Goal: Transaction & Acquisition: Purchase product/service

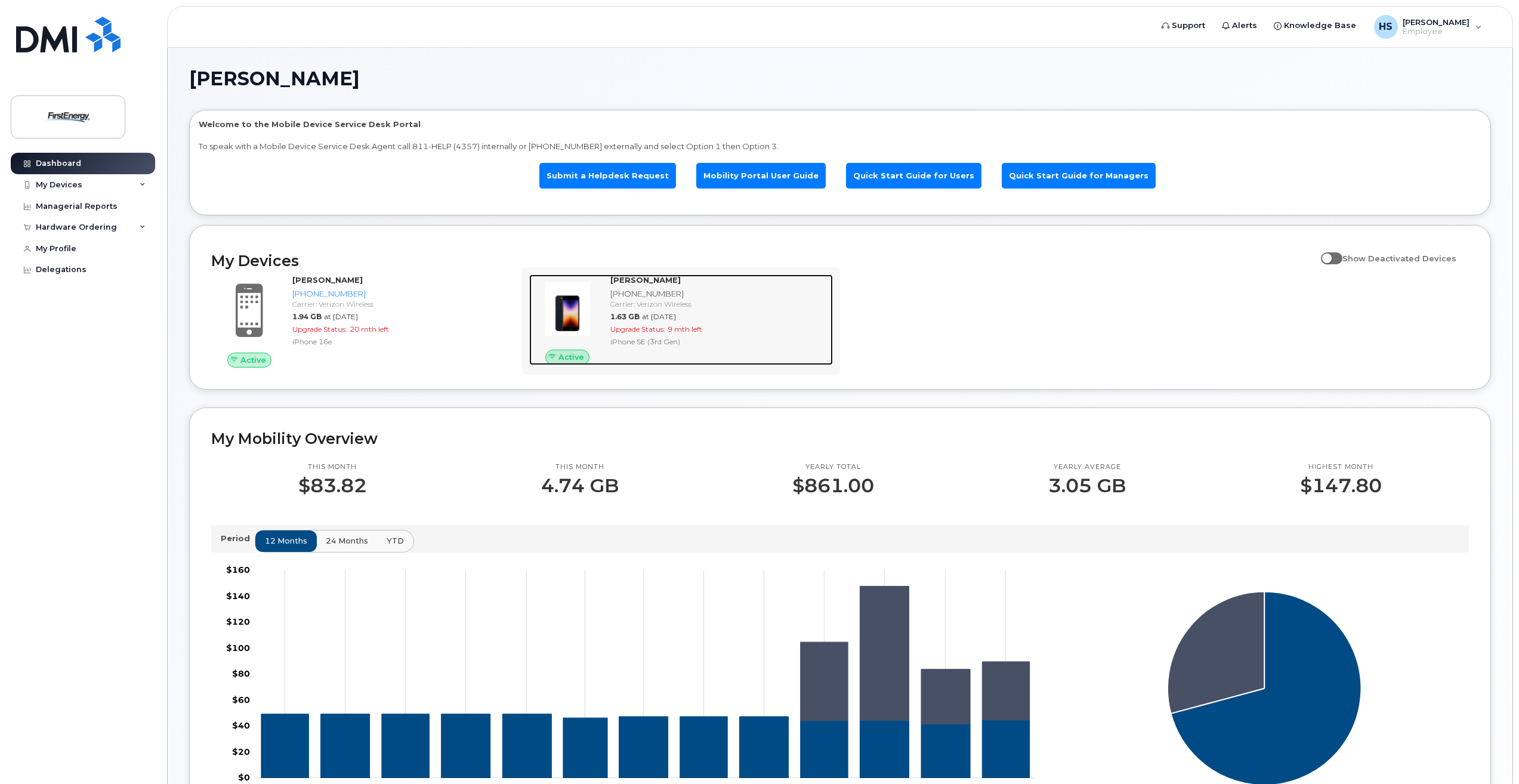
click at [638, 291] on div "[PHONE_NUMBER]" at bounding box center [719, 294] width 218 height 12
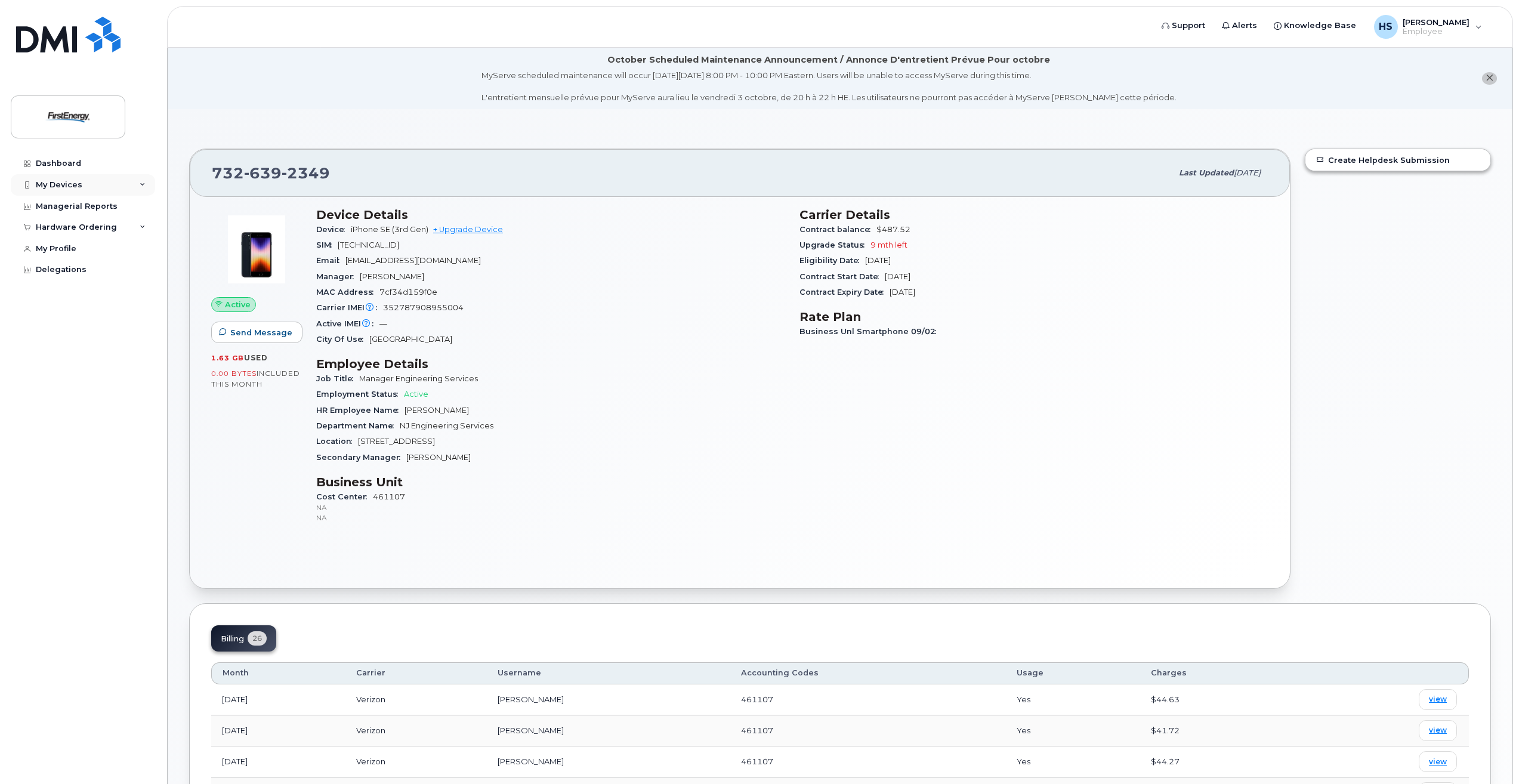
click at [145, 183] on icon at bounding box center [143, 185] width 6 height 6
click at [602, 389] on div "Employment Status Active" at bounding box center [550, 394] width 469 height 16
click at [451, 227] on link "+ Upgrade Device" at bounding box center [468, 229] width 70 height 9
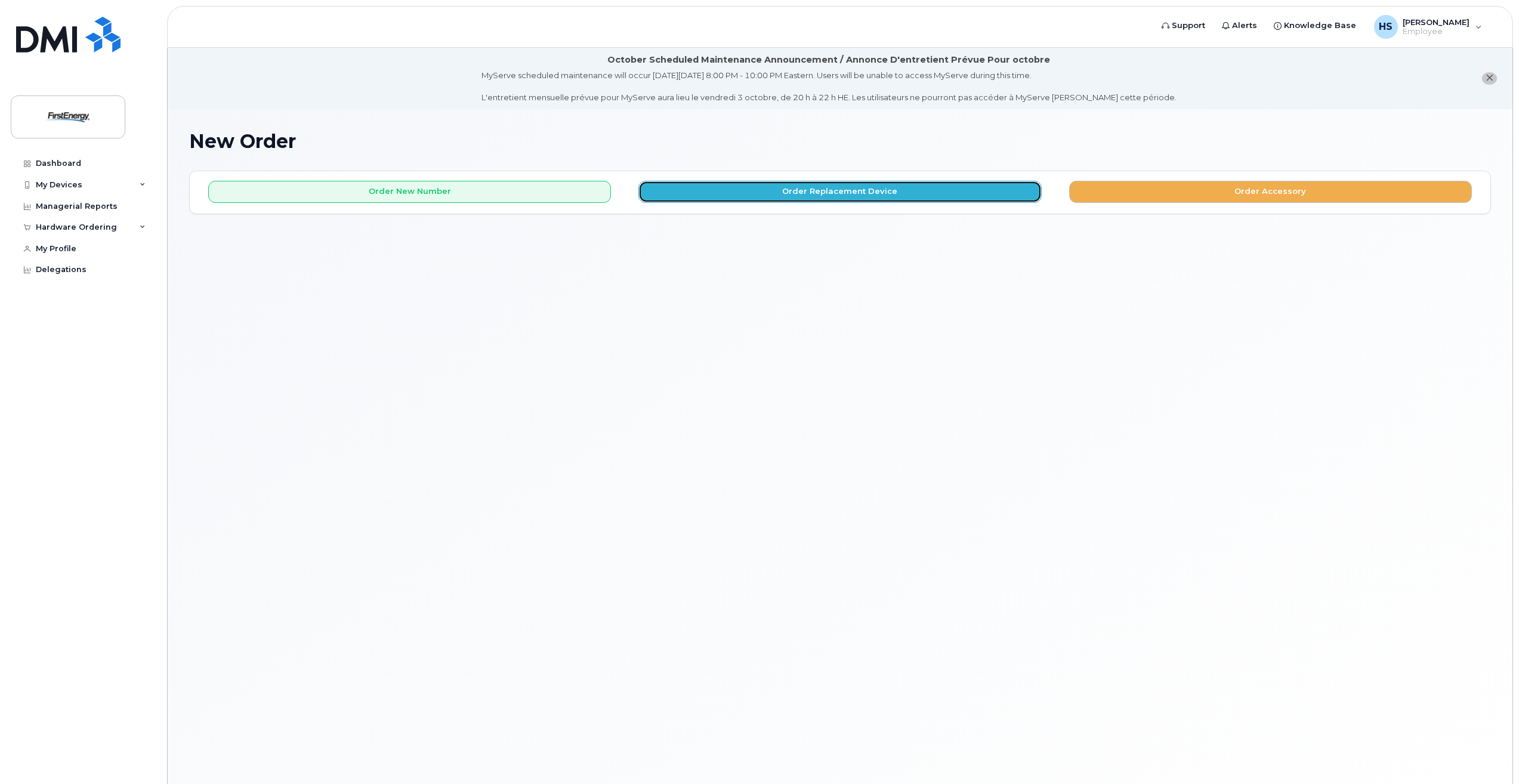
click at [816, 193] on button "Order Replacement Device" at bounding box center [840, 192] width 403 height 22
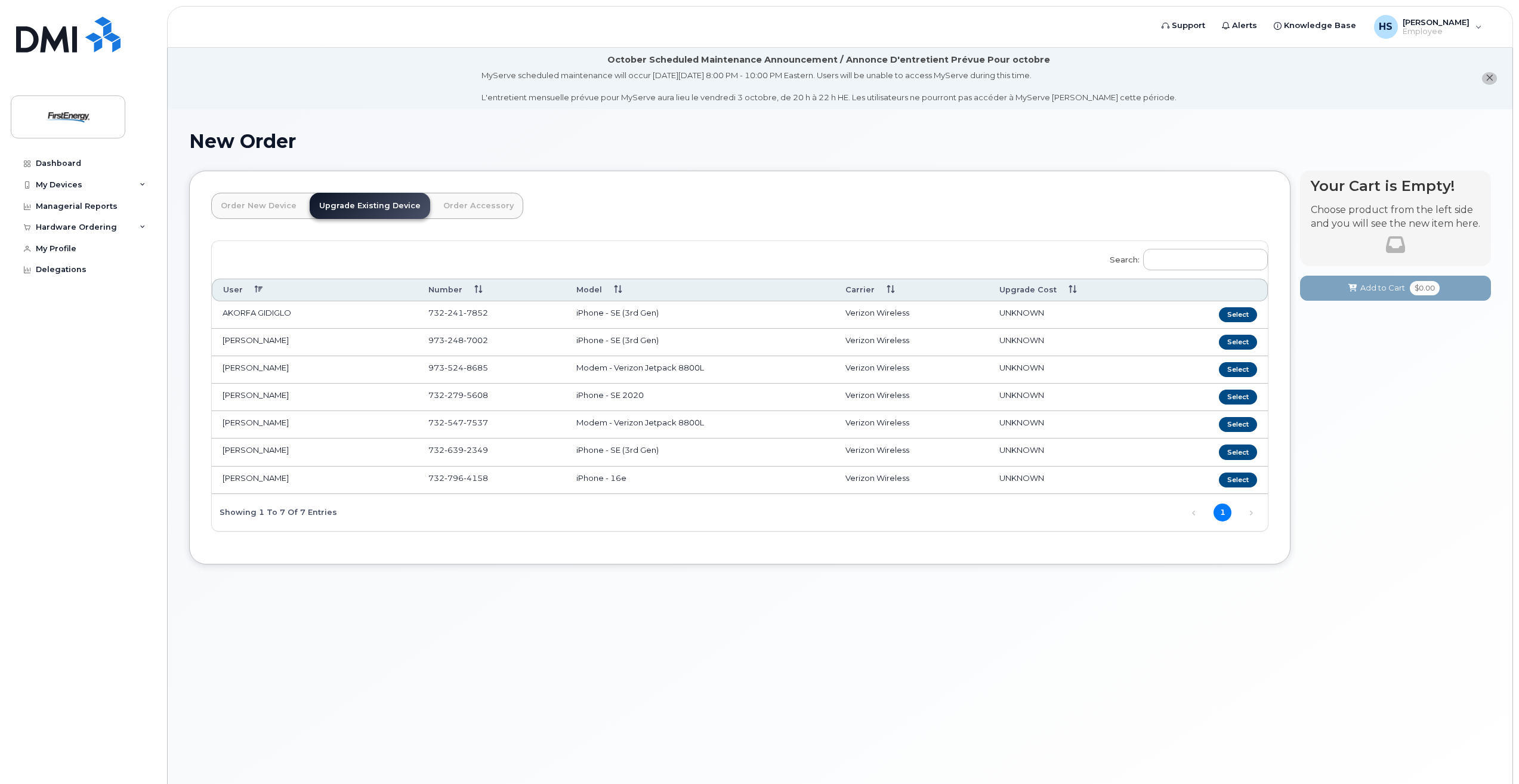
click at [257, 204] on link "Order New Device" at bounding box center [259, 206] width 95 height 26
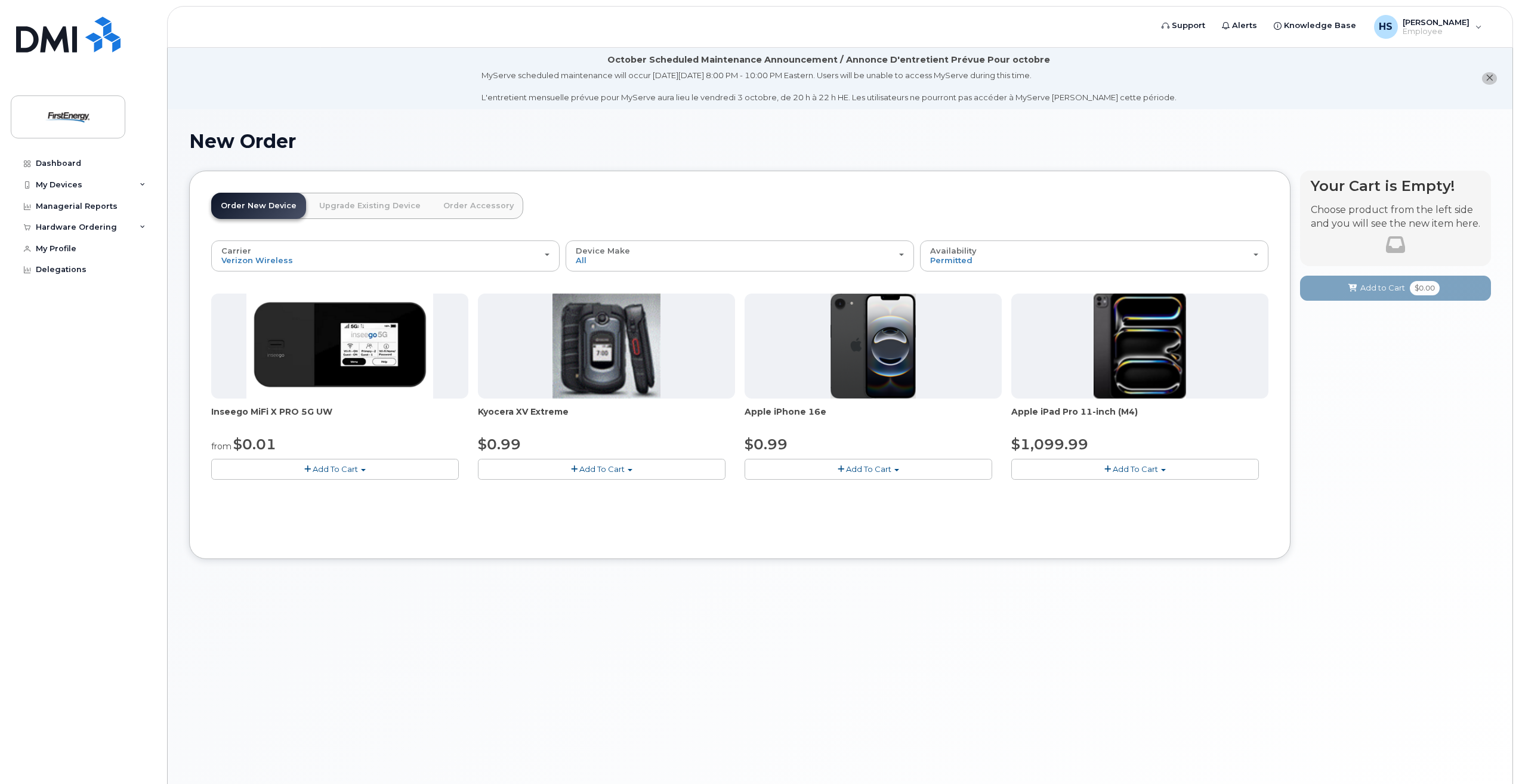
click at [848, 469] on span "Add To Cart" at bounding box center [868, 469] width 45 height 9
click at [898, 469] on span "button" at bounding box center [897, 469] width 5 height 2
click at [866, 471] on span "Add To Cart" at bounding box center [868, 469] width 45 height 9
click at [843, 469] on span "button" at bounding box center [841, 469] width 6 height 8
click at [899, 469] on span "button" at bounding box center [897, 469] width 5 height 2
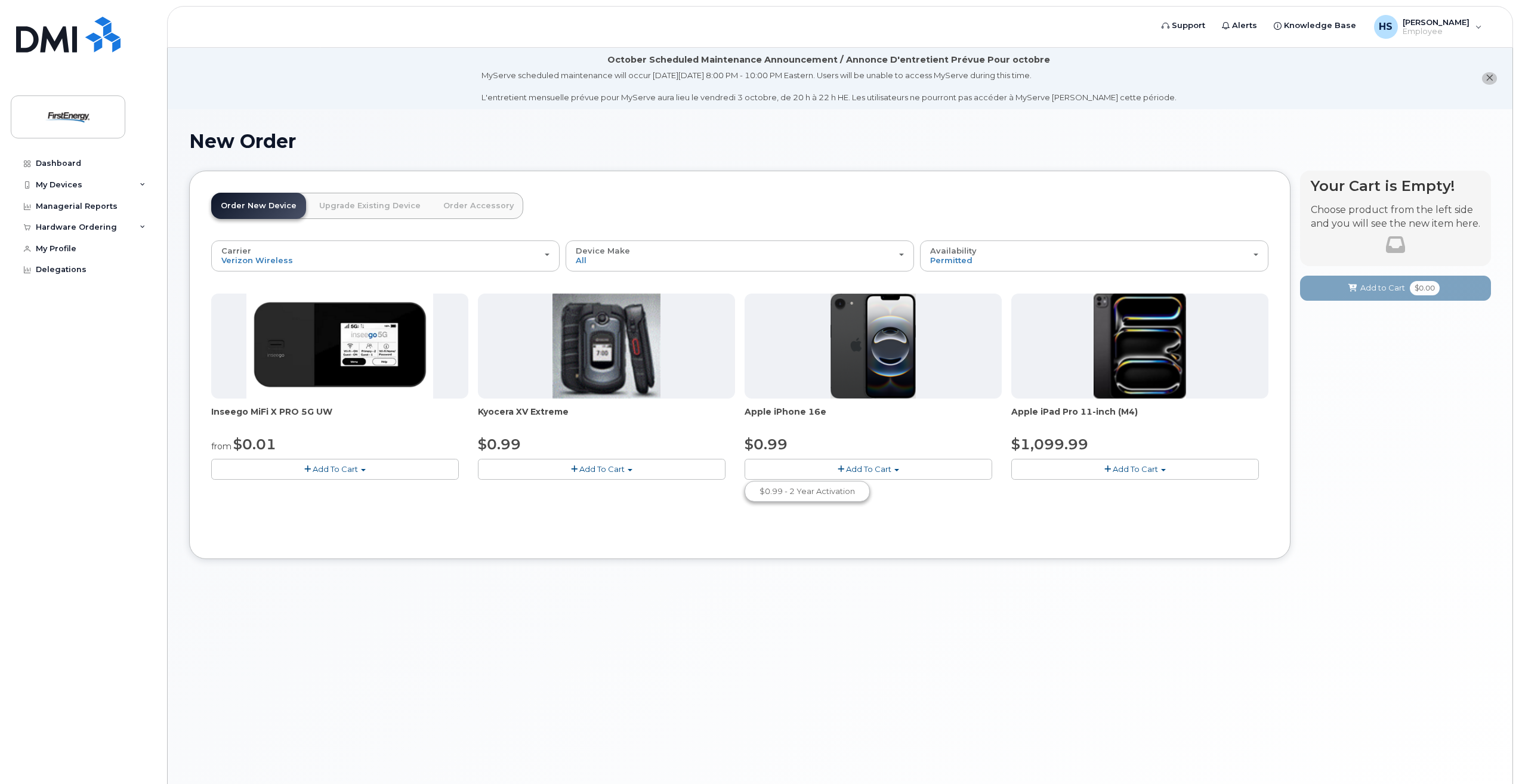
click at [361, 206] on link "Upgrade Existing Device" at bounding box center [369, 206] width 120 height 26
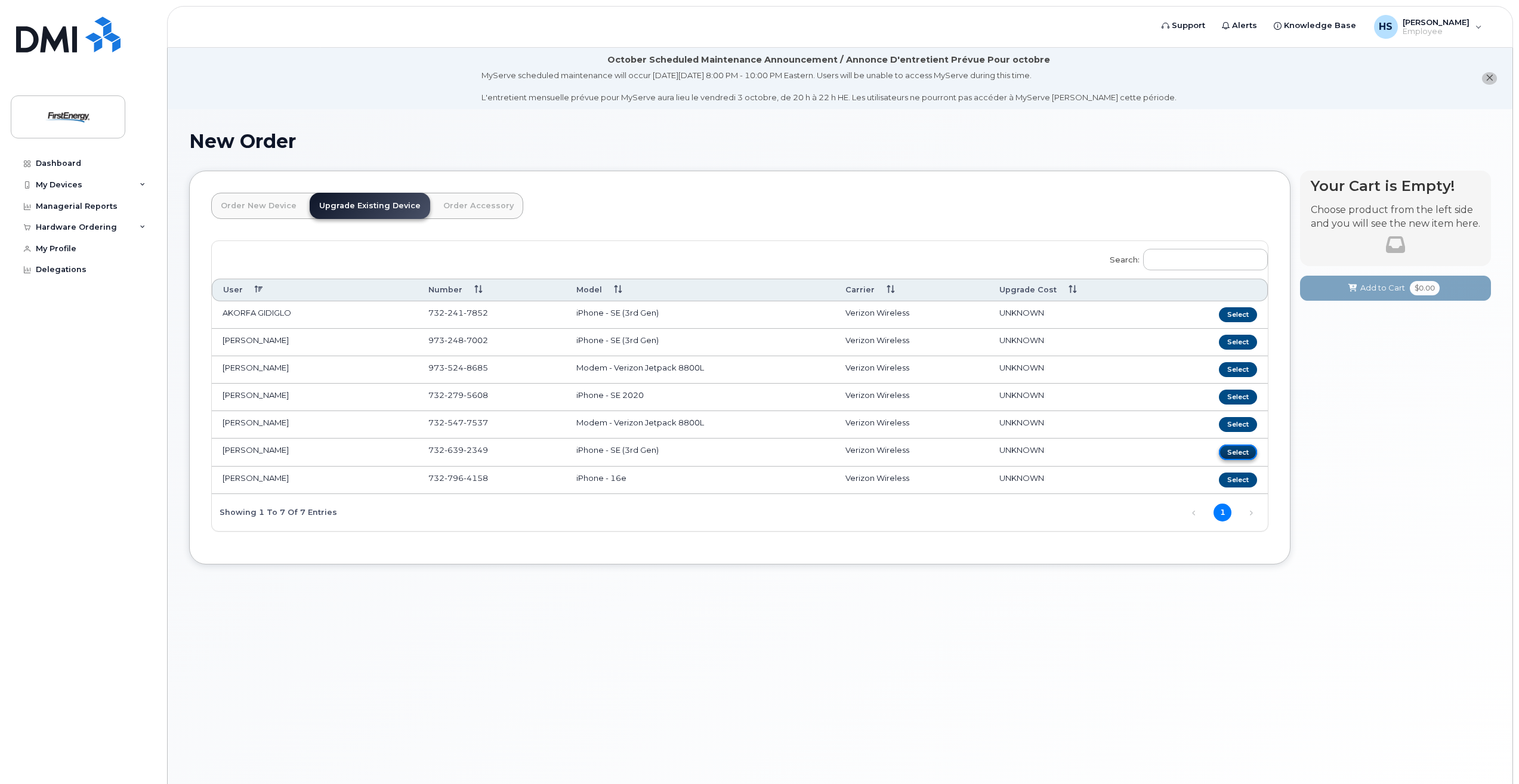
click at [1244, 451] on button "Select" at bounding box center [1238, 451] width 38 height 15
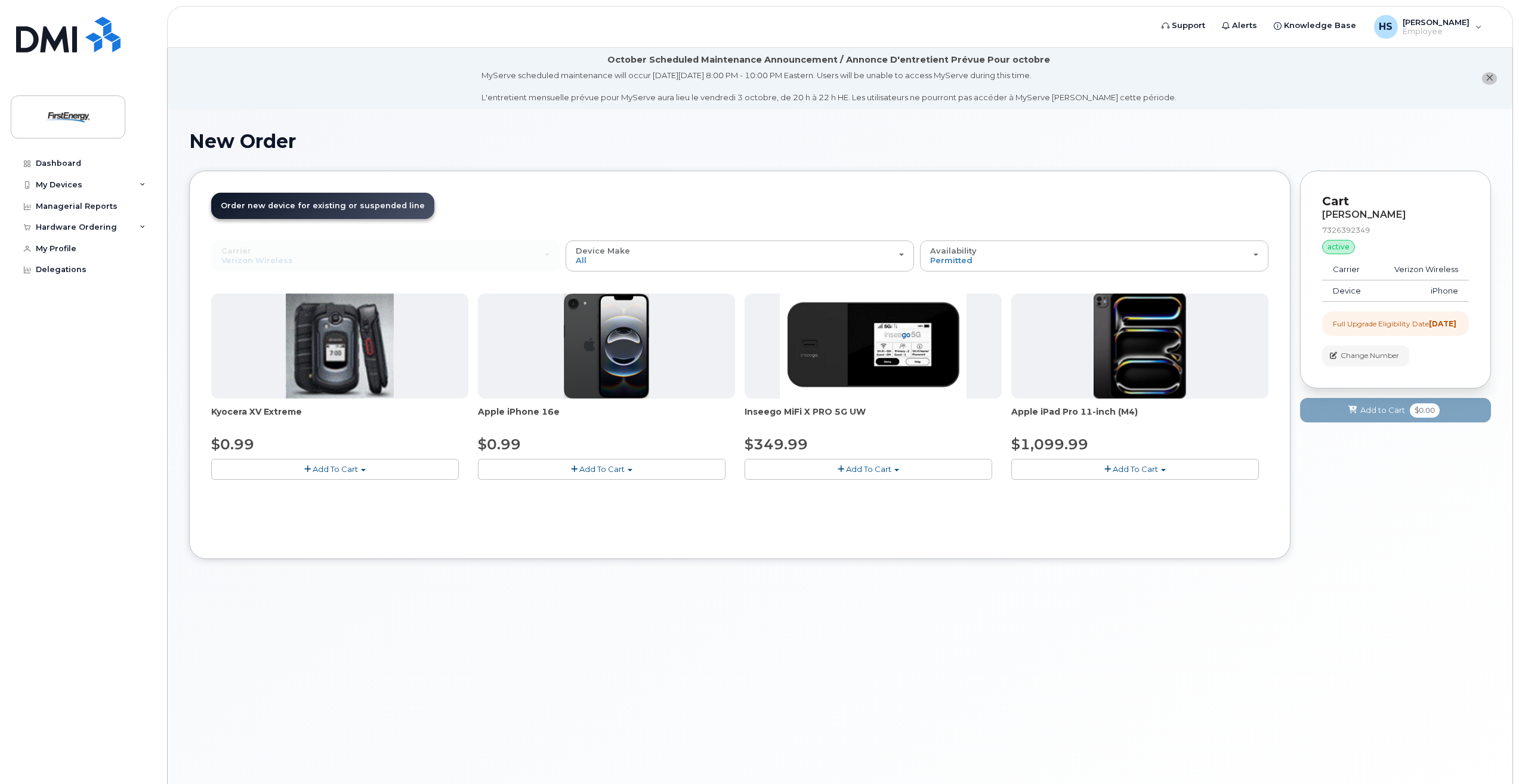
click at [607, 472] on span "Add To Cart" at bounding box center [602, 469] width 45 height 9
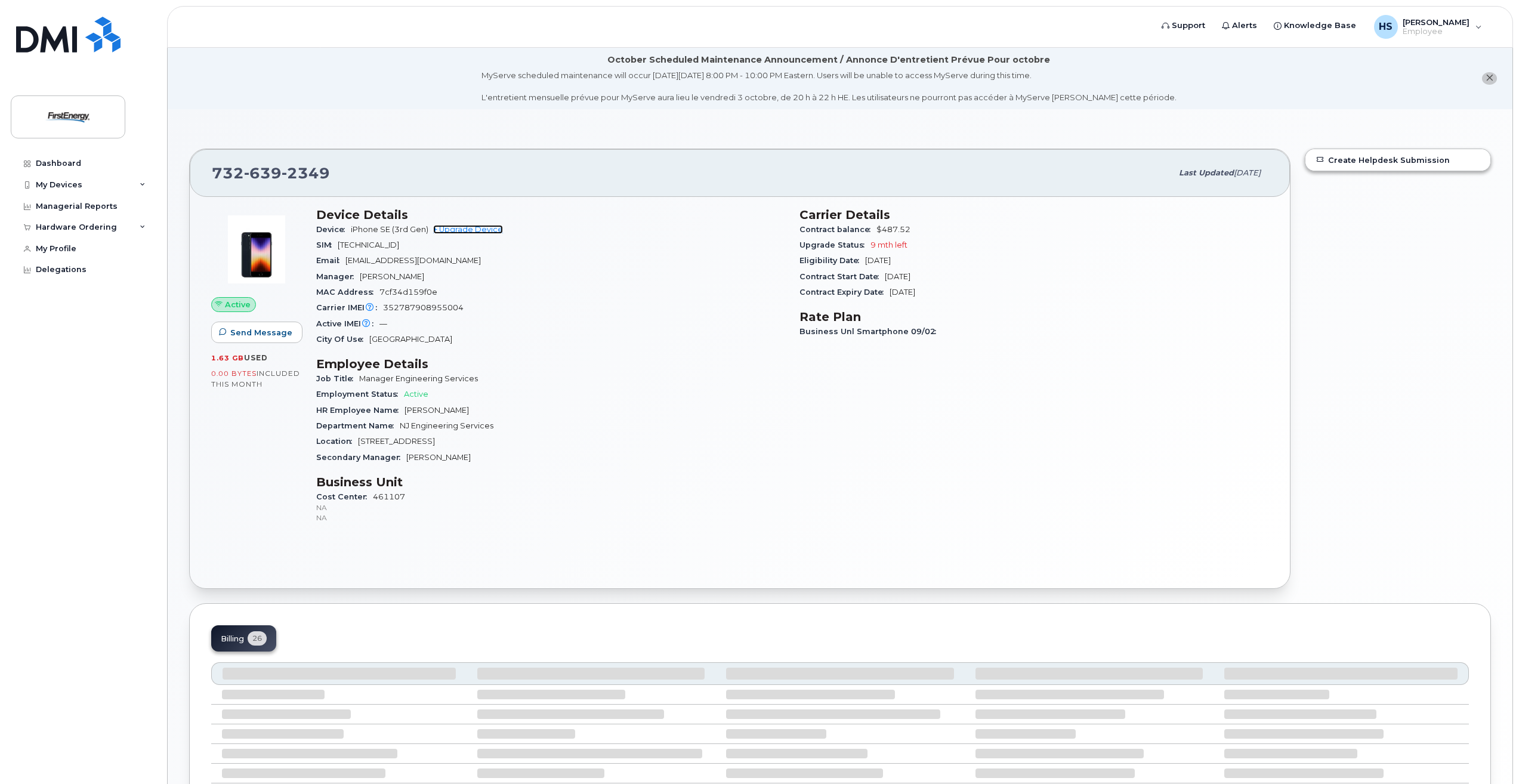
click at [480, 232] on link "+ Upgrade Device" at bounding box center [468, 229] width 70 height 9
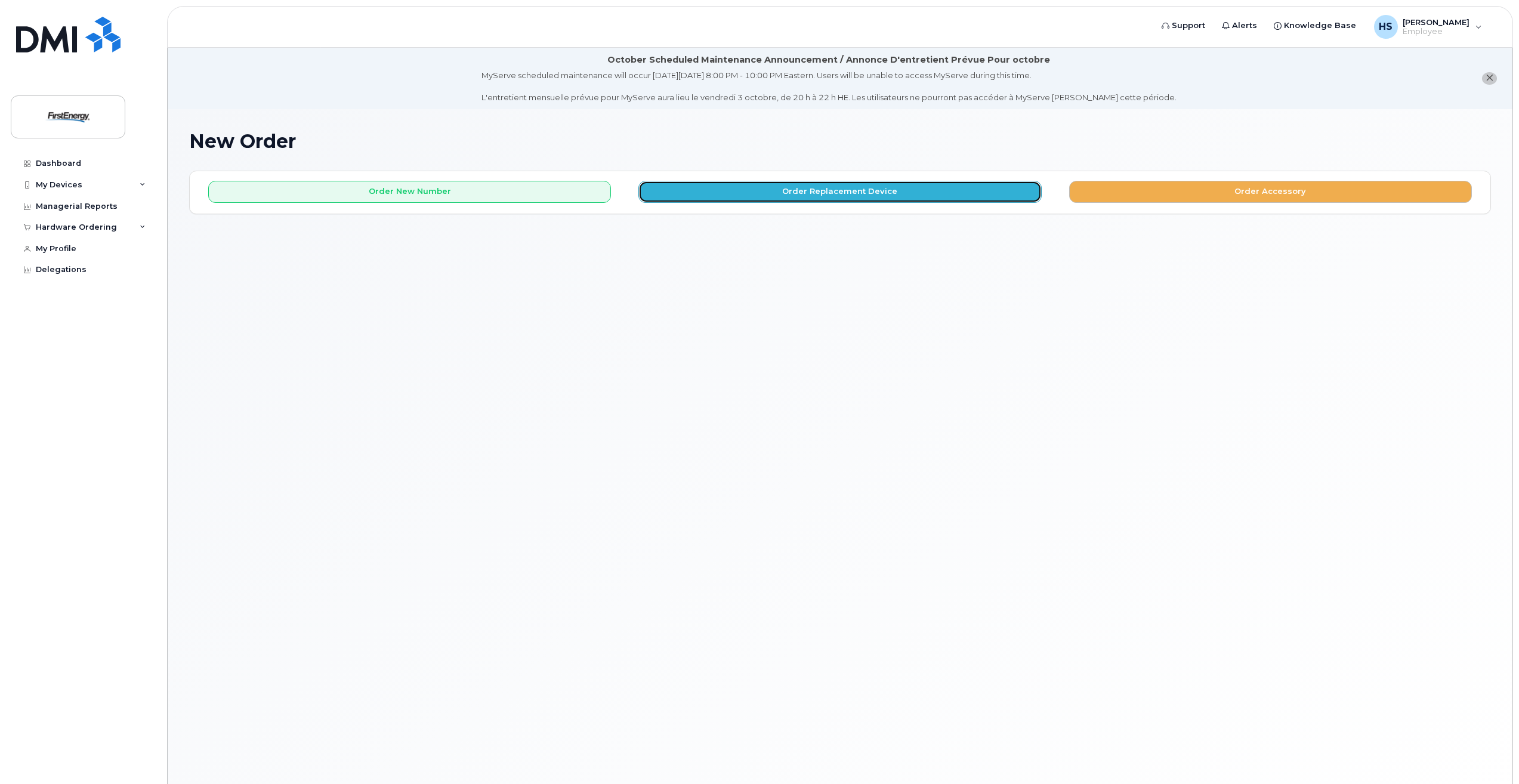
click at [828, 197] on button "Order Replacement Device" at bounding box center [840, 192] width 403 height 22
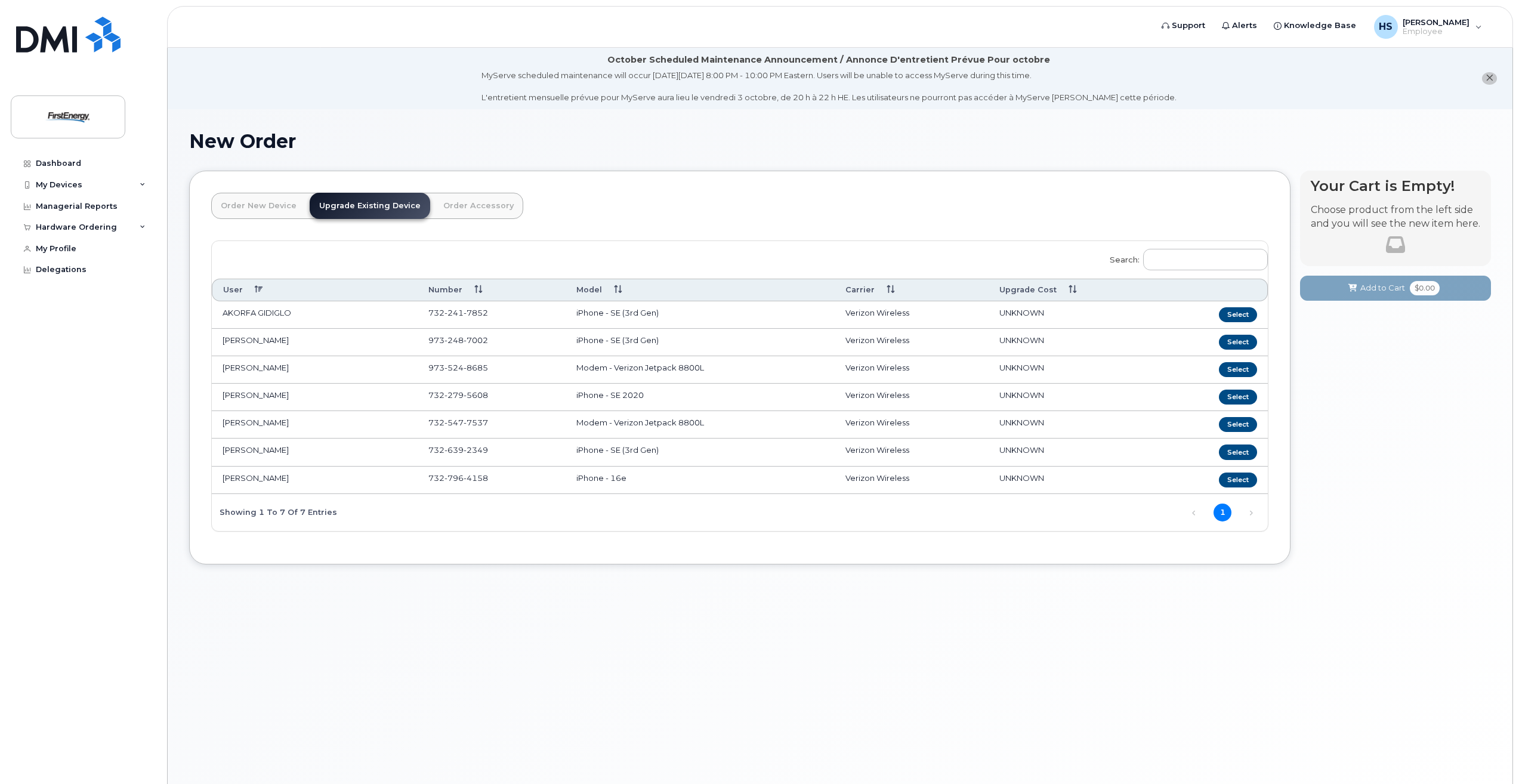
click at [274, 211] on link "Order New Device" at bounding box center [259, 206] width 95 height 26
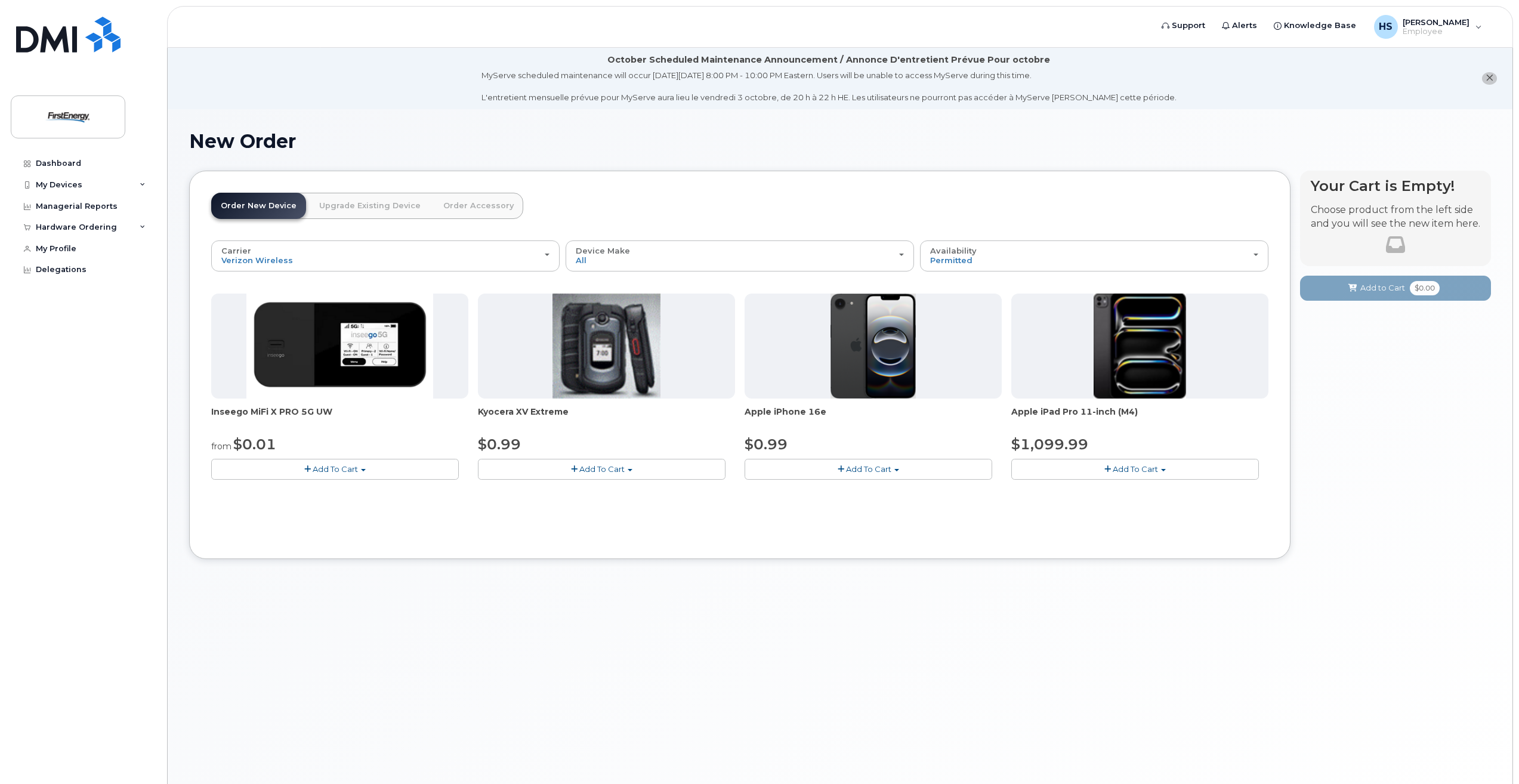
click at [867, 471] on span "Add To Cart" at bounding box center [868, 469] width 45 height 9
click at [828, 491] on link "$0.99 - 2 Year Activation" at bounding box center [808, 491] width 120 height 15
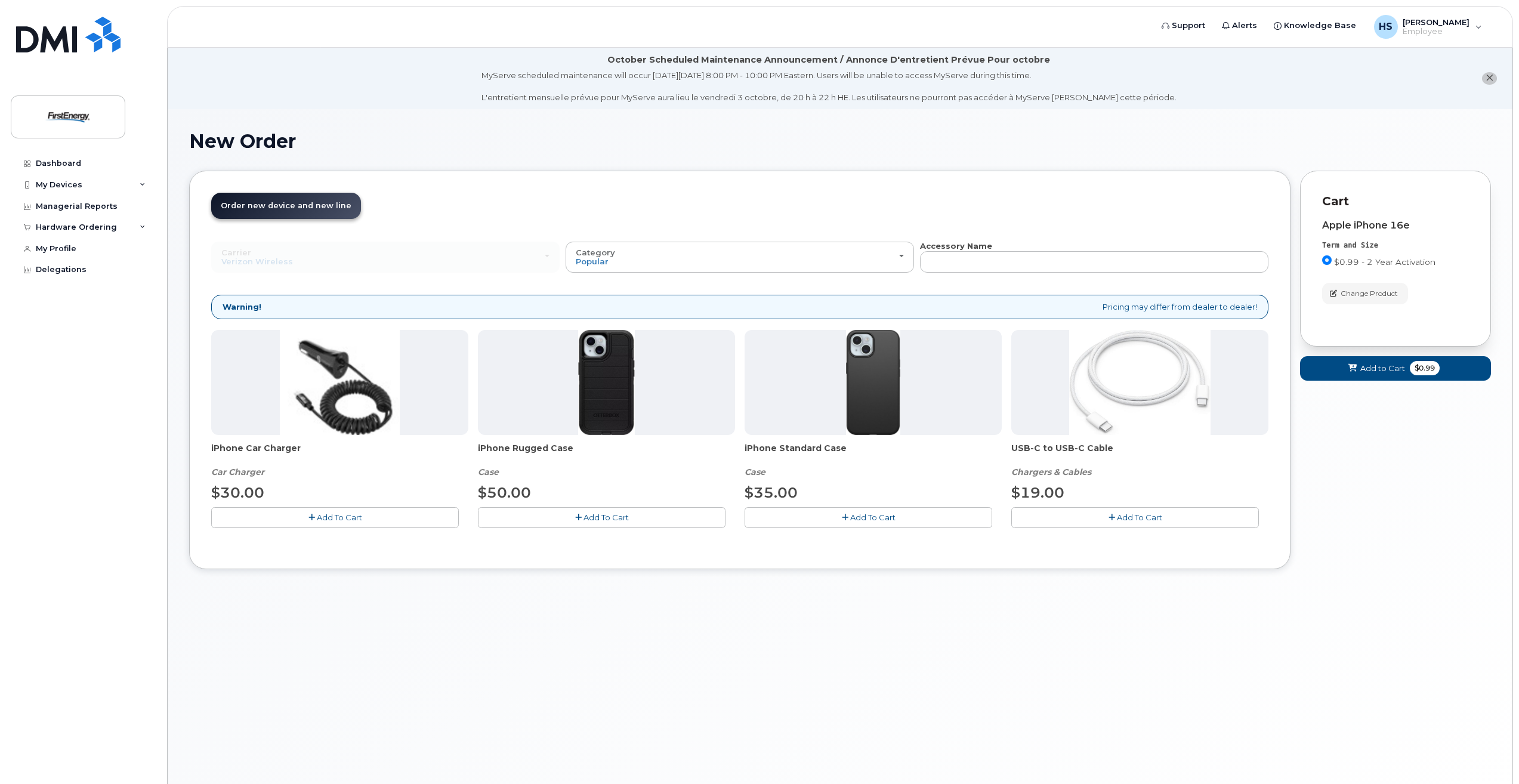
click at [848, 516] on button "Add To Cart" at bounding box center [868, 517] width 248 height 21
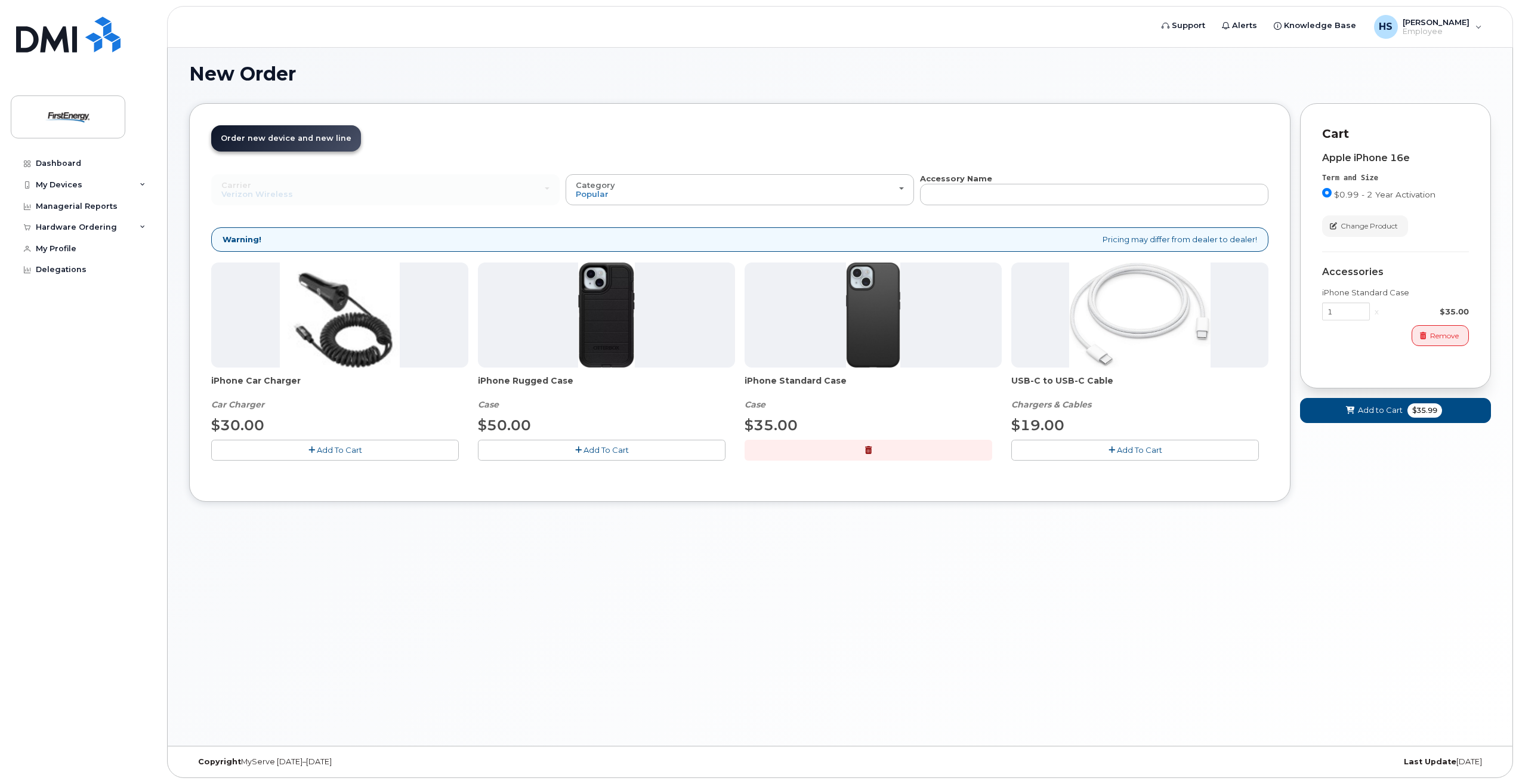
scroll to position [8, 0]
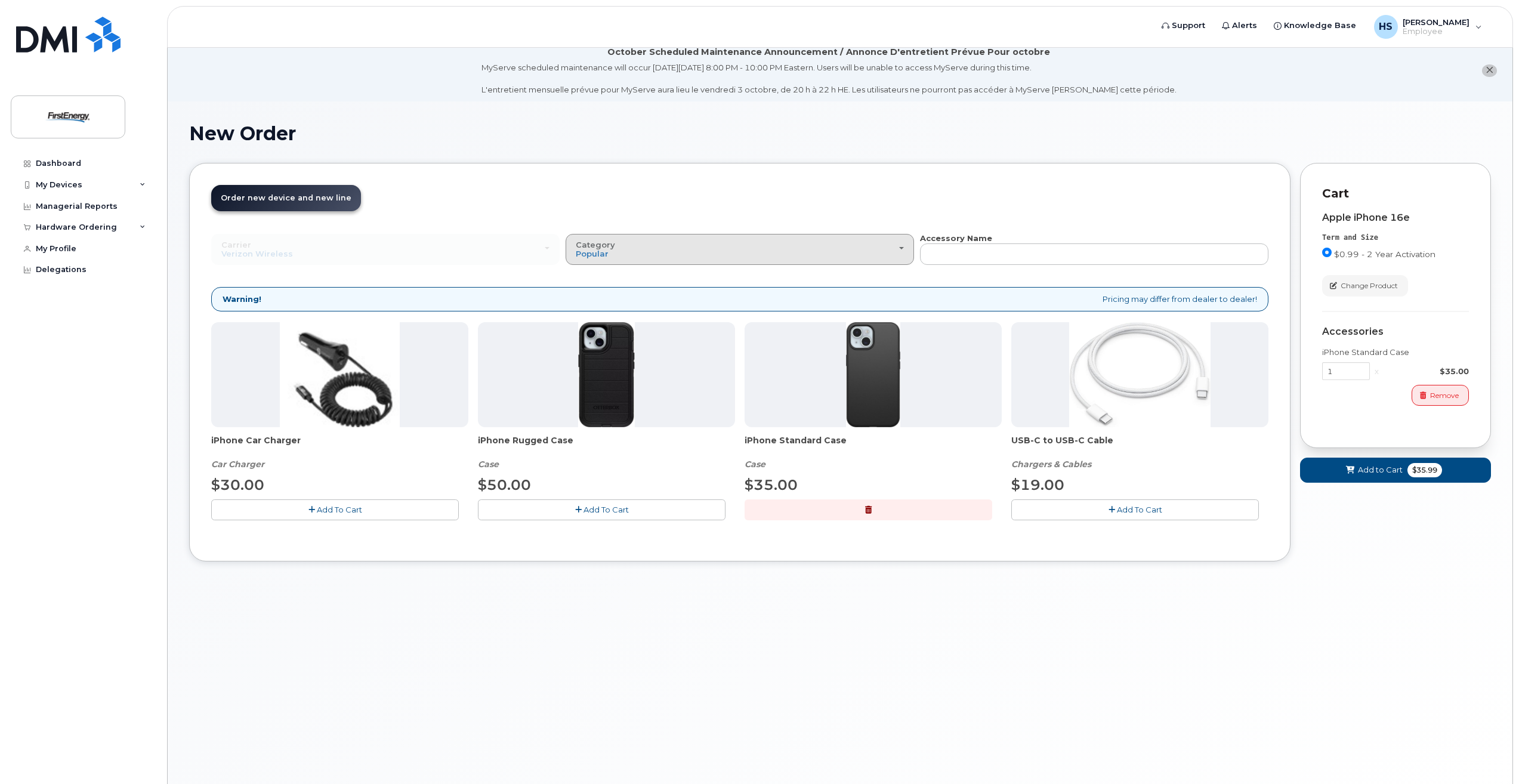
click at [892, 249] on div "Category Popular" at bounding box center [740, 249] width 328 height 19
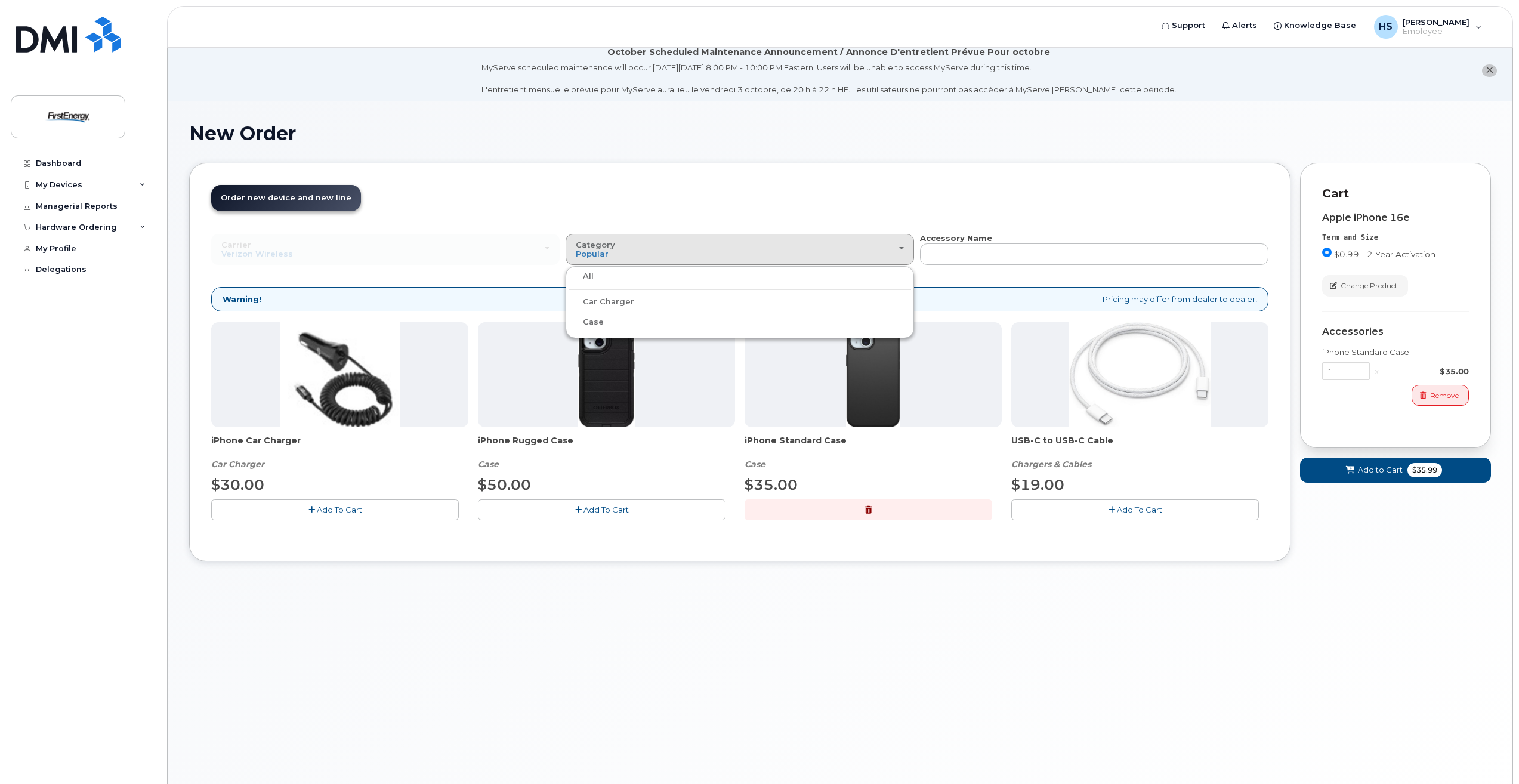
click at [592, 280] on label "All" at bounding box center [581, 276] width 25 height 14
click at [0, 0] on input "All" at bounding box center [0, 0] width 0 height 0
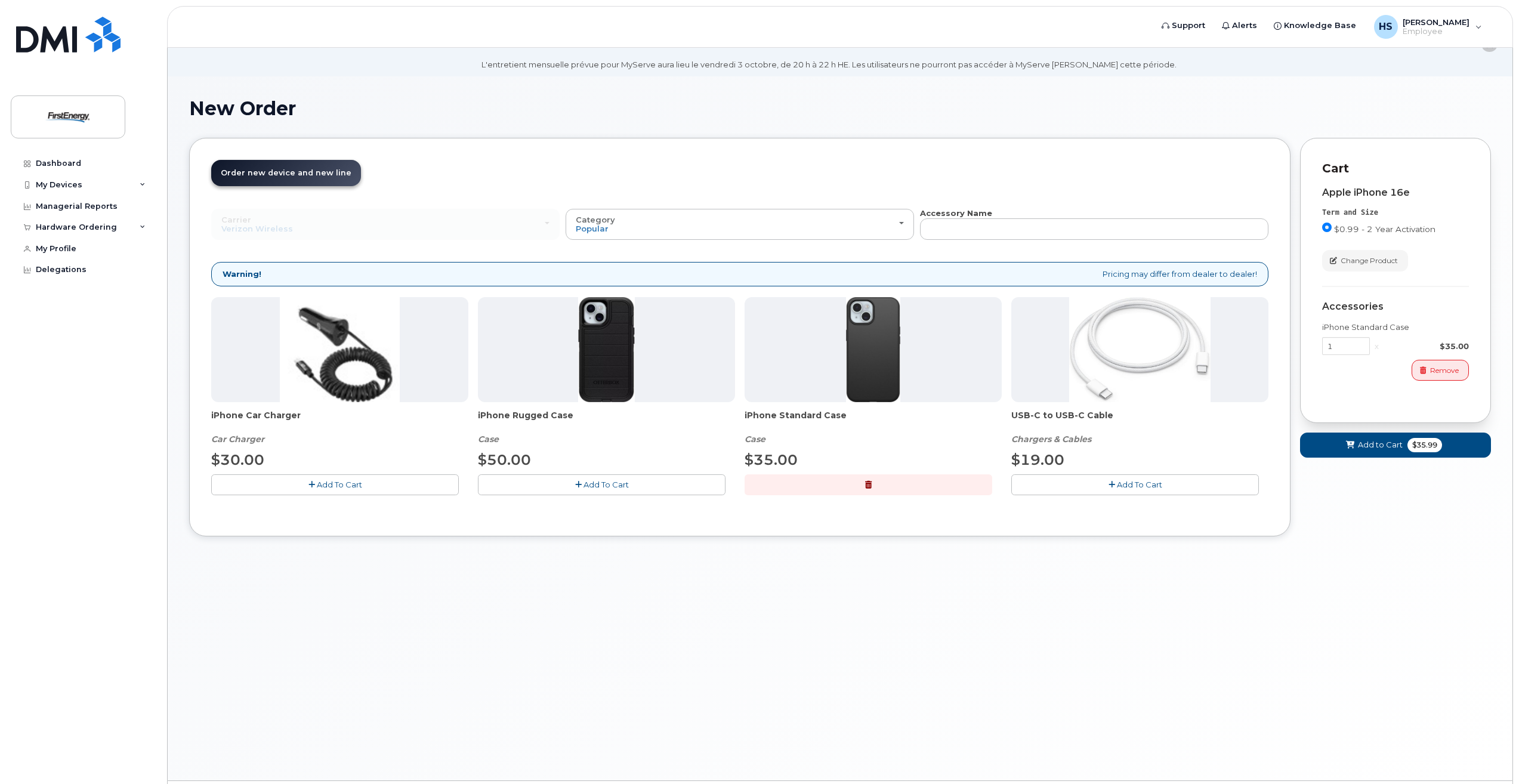
scroll to position [0, 0]
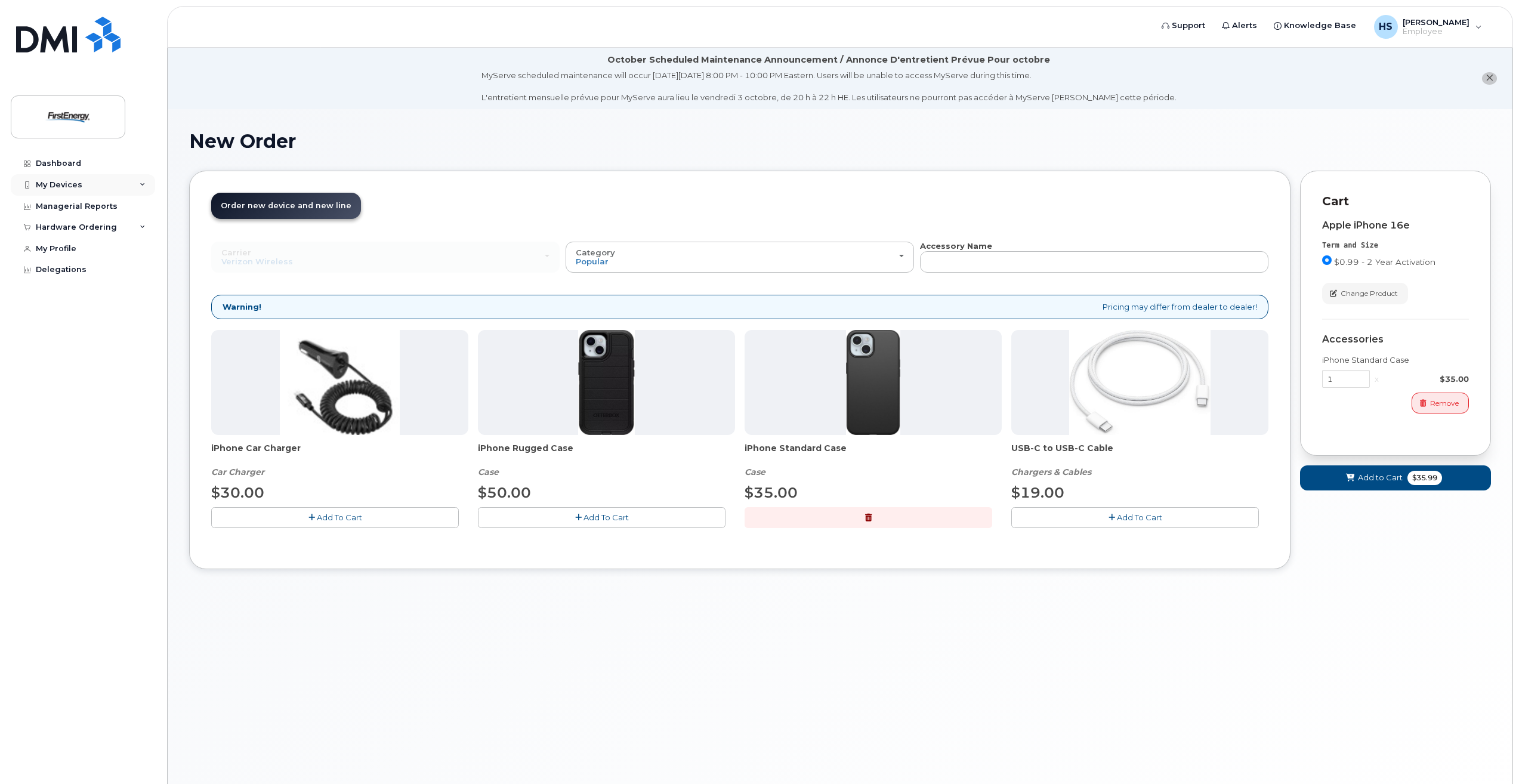
click at [65, 189] on div "My Devices" at bounding box center [59, 185] width 47 height 9
click at [101, 291] on div "([PERSON_NAME])" at bounding box center [110, 295] width 73 height 11
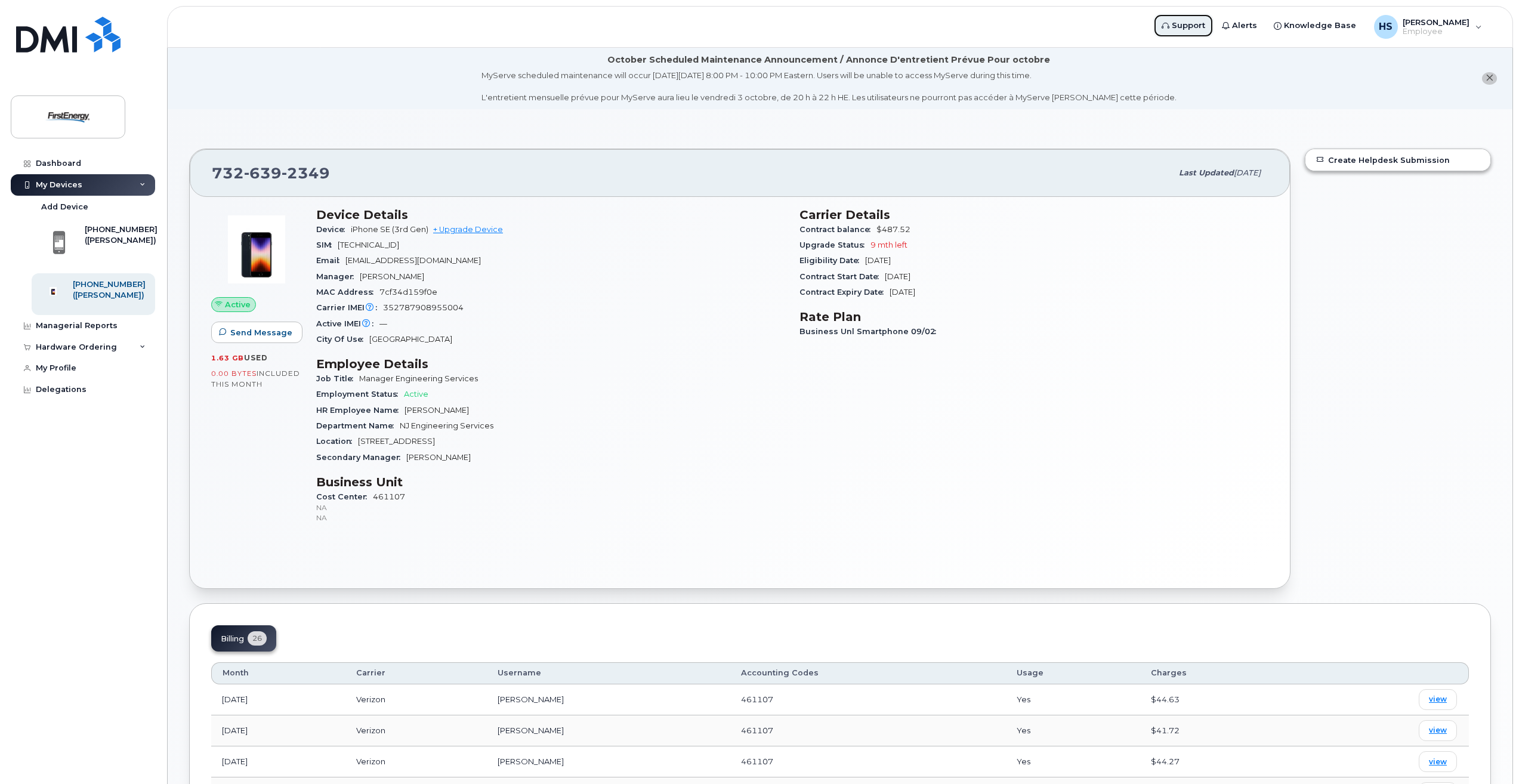
click at [1199, 23] on span "Support" at bounding box center [1189, 25] width 33 height 12
